Goal: Task Accomplishment & Management: Complete application form

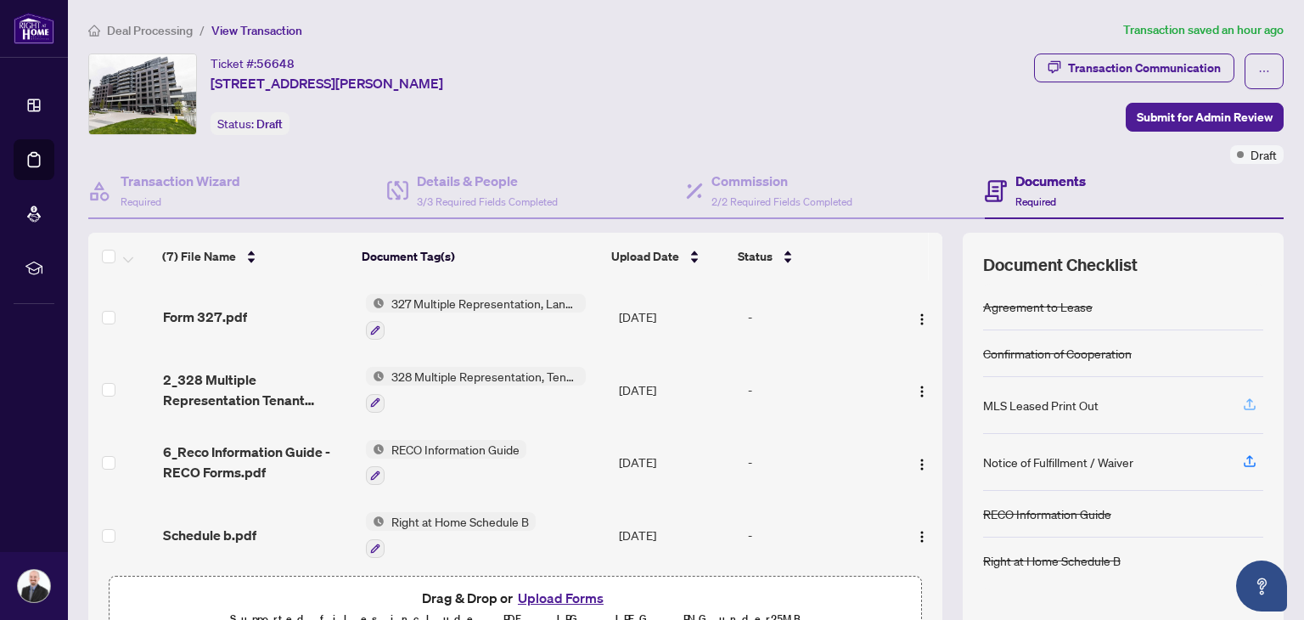
click at [1242, 403] on icon "button" at bounding box center [1249, 403] width 15 height 15
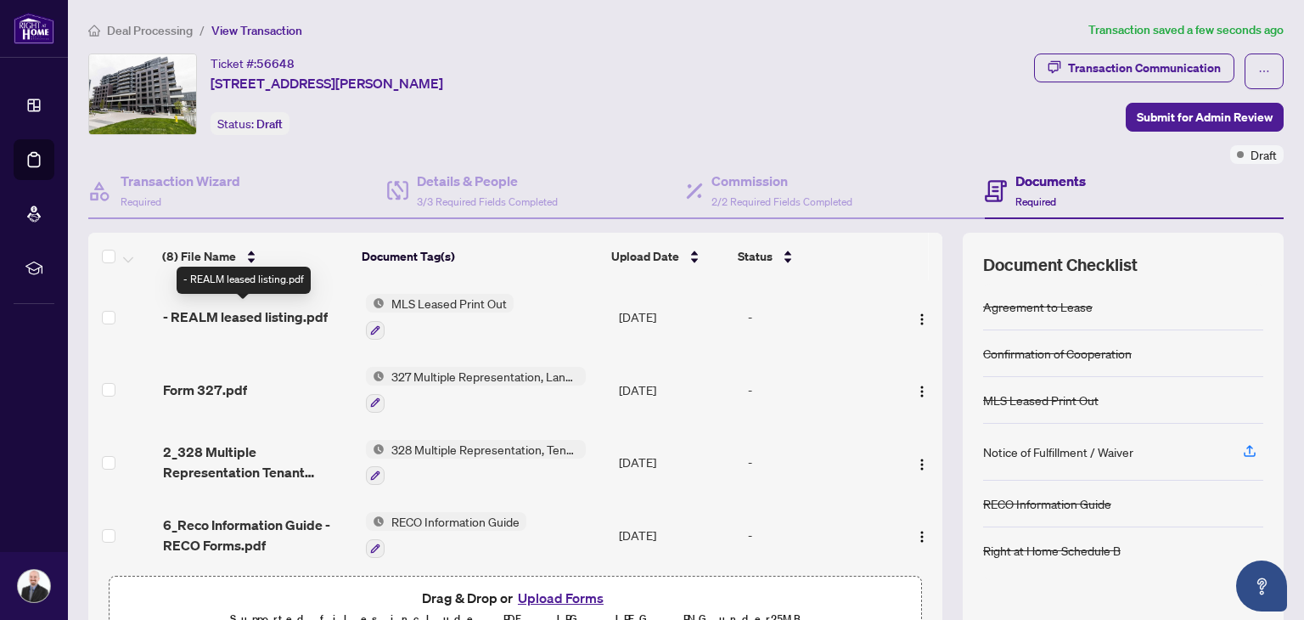
click at [258, 306] on span "- REALM leased listing.pdf" at bounding box center [245, 316] width 165 height 20
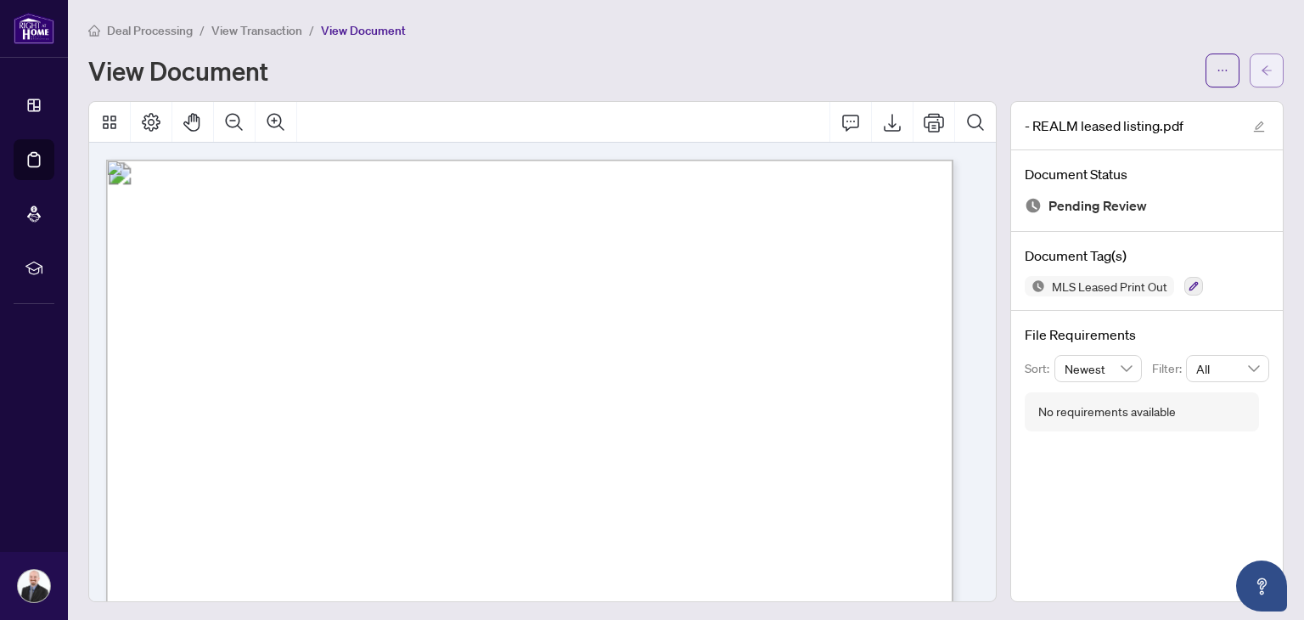
click at [1260, 72] on icon "arrow-left" at bounding box center [1266, 71] width 12 height 12
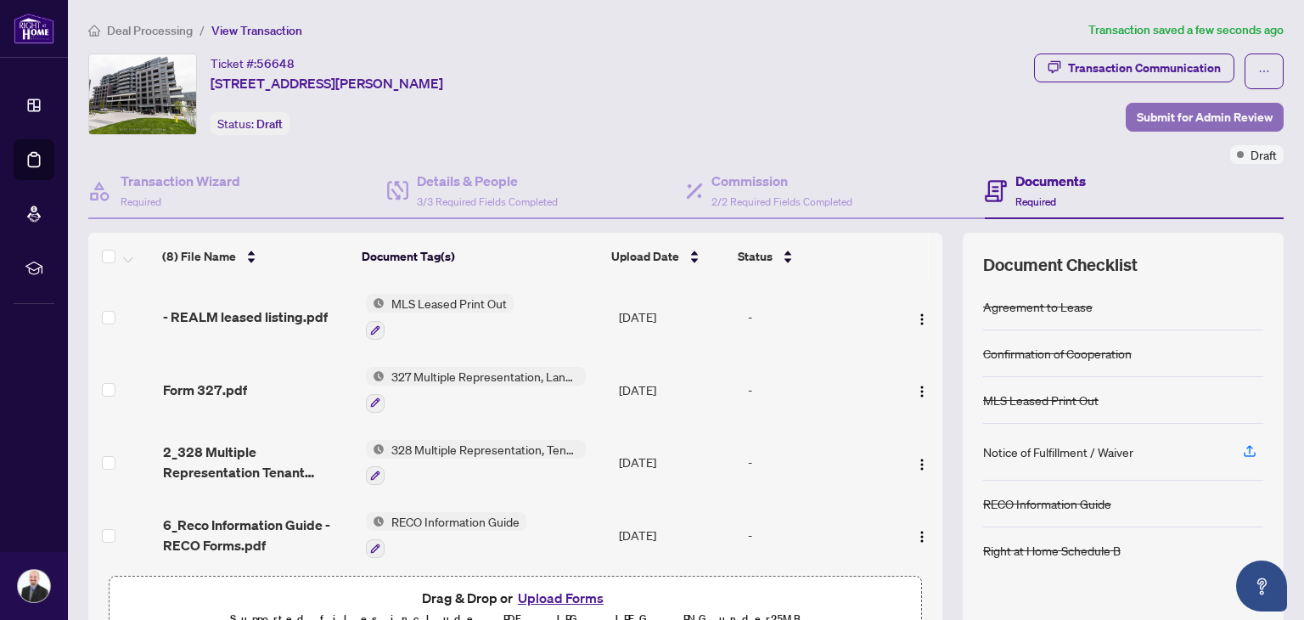
click at [1171, 116] on span "Submit for Admin Review" at bounding box center [1204, 117] width 136 height 27
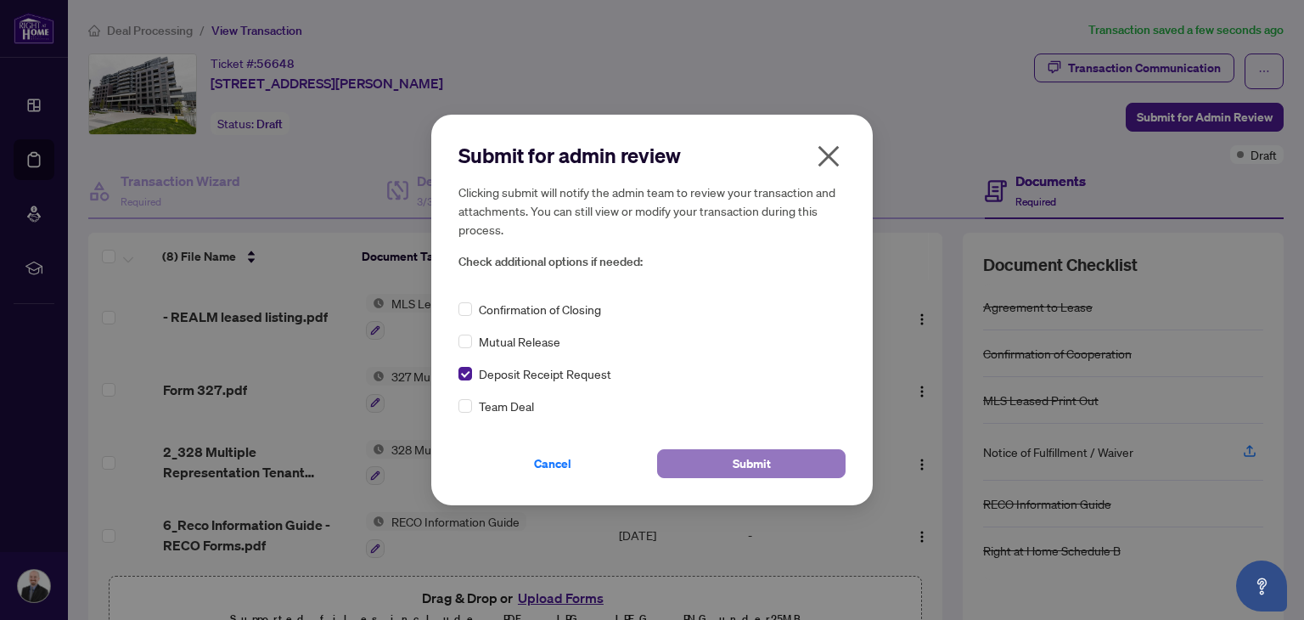
click at [765, 462] on span "Submit" at bounding box center [751, 463] width 38 height 27
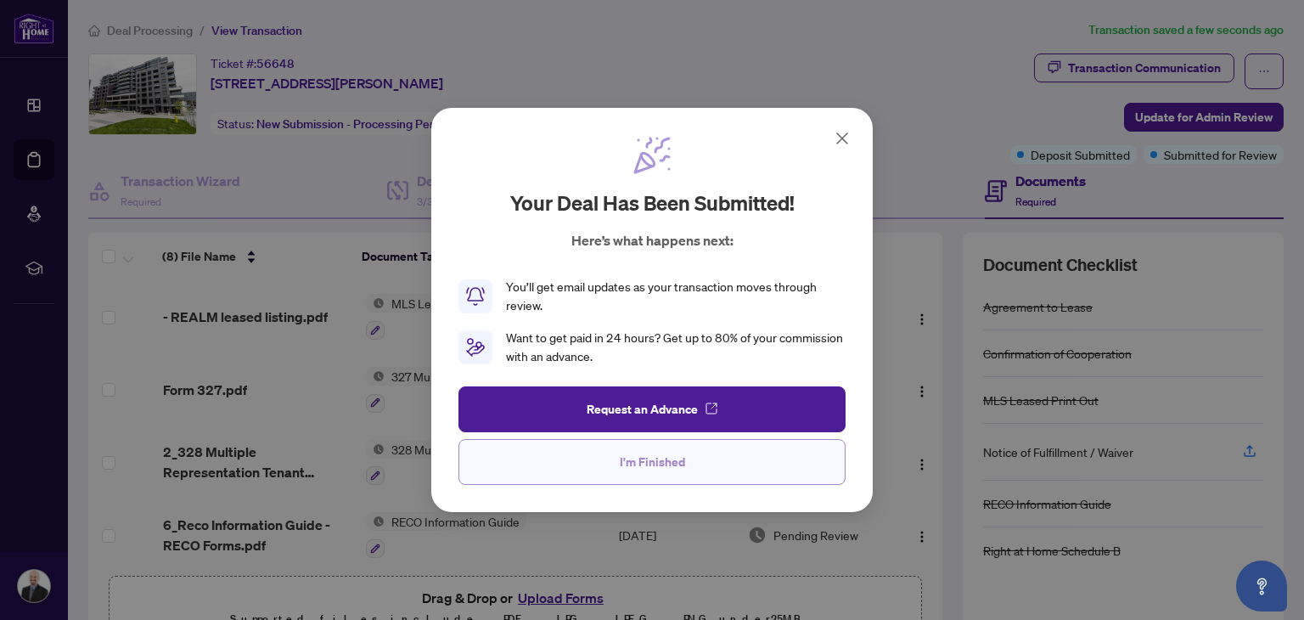
click at [665, 473] on span "I'm Finished" at bounding box center [652, 461] width 65 height 27
